Goal: Task Accomplishment & Management: Manage account settings

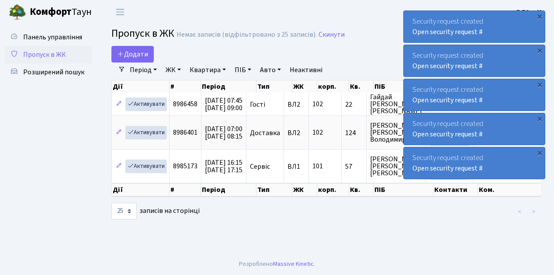
select select "25"
click at [47, 53] on span "Пропуск в ЖК" at bounding box center [44, 55] width 43 height 10
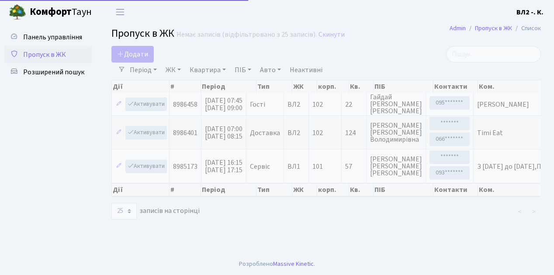
select select "25"
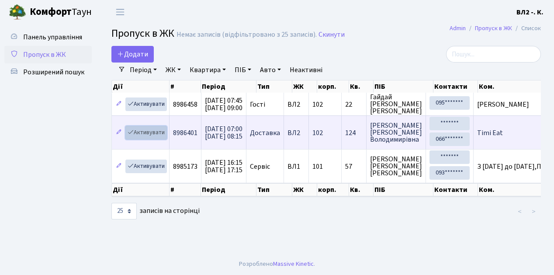
click at [151, 134] on link "Активувати" at bounding box center [146, 133] width 42 height 14
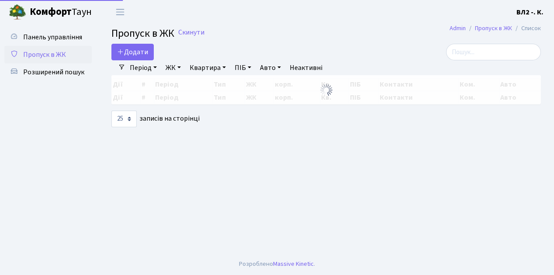
select select "25"
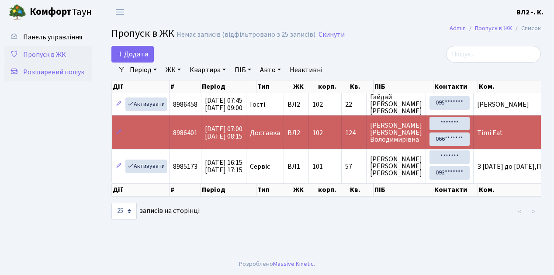
click at [73, 74] on span "Розширений пошук" at bounding box center [53, 72] width 61 height 10
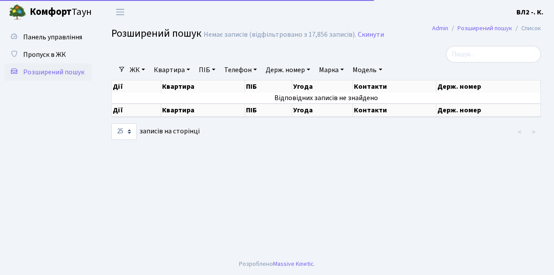
select select "25"
click at [178, 69] on link "Квартира" at bounding box center [171, 70] width 43 height 15
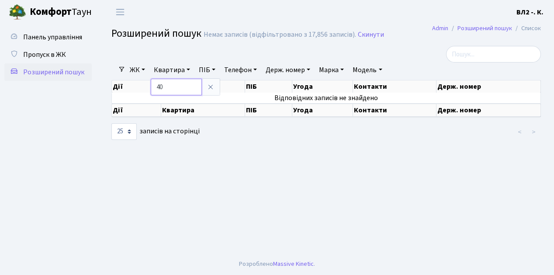
type input "40"
